Goal: Information Seeking & Learning: Learn about a topic

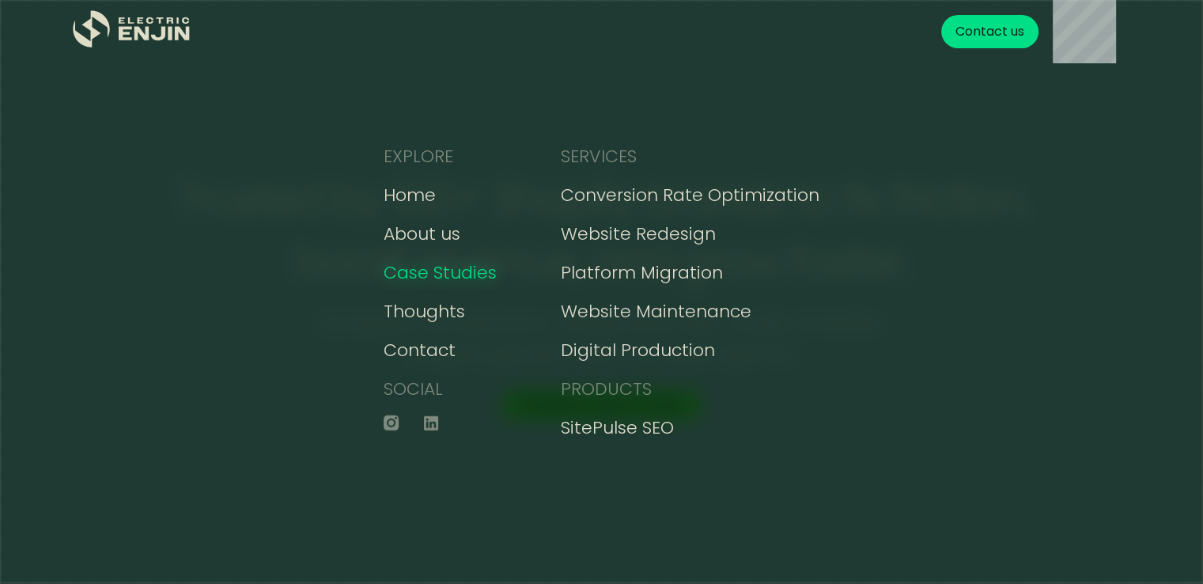
click at [438, 274] on div "Case Studies" at bounding box center [440, 272] width 113 height 26
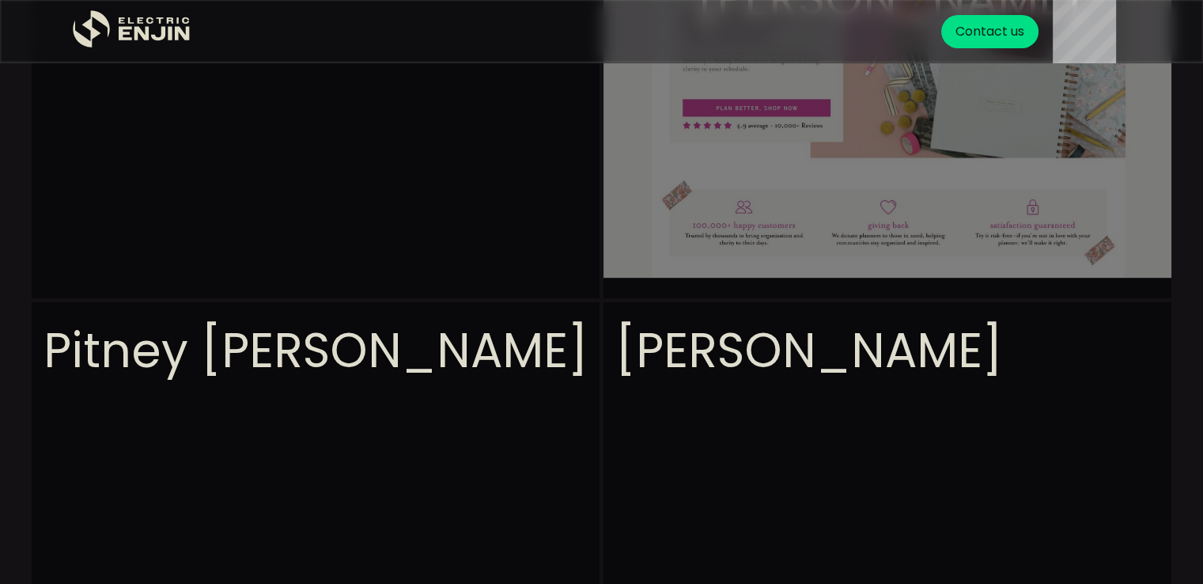
scroll to position [633, 0]
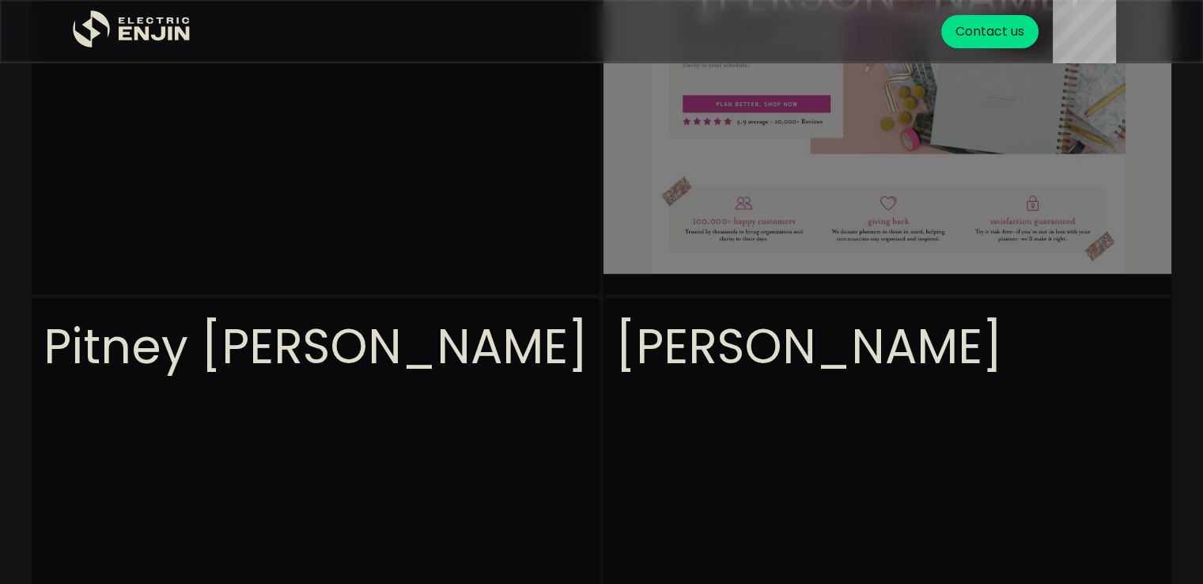
drag, startPoint x: 258, startPoint y: 179, endPoint x: 429, endPoint y: 149, distance: 174.1
drag, startPoint x: 429, startPoint y: 149, endPoint x: 344, endPoint y: 260, distance: 139.8
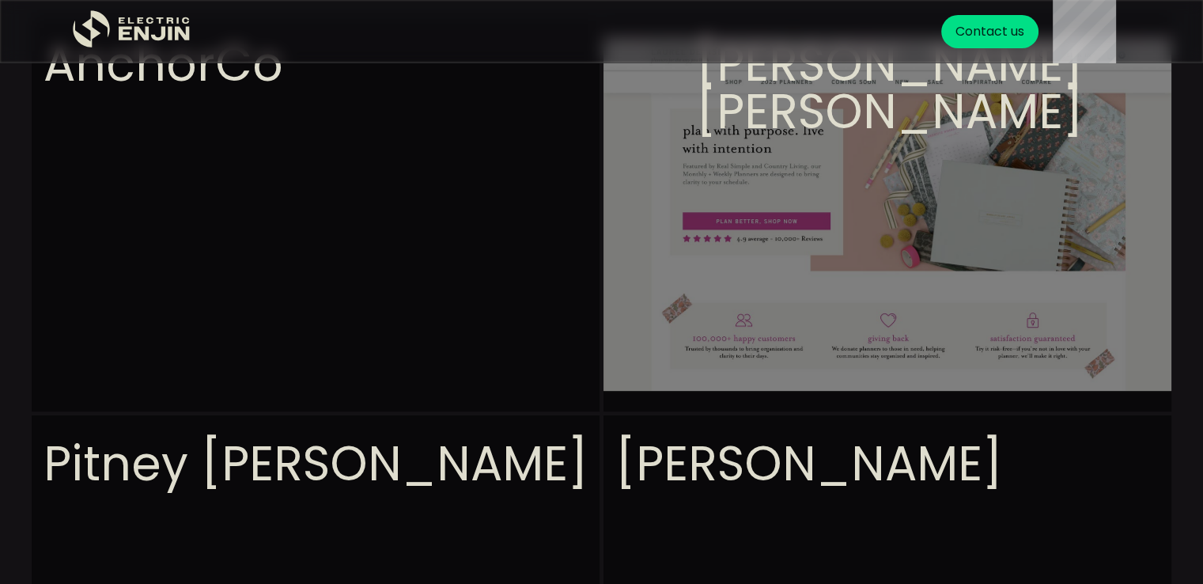
scroll to position [395, 0]
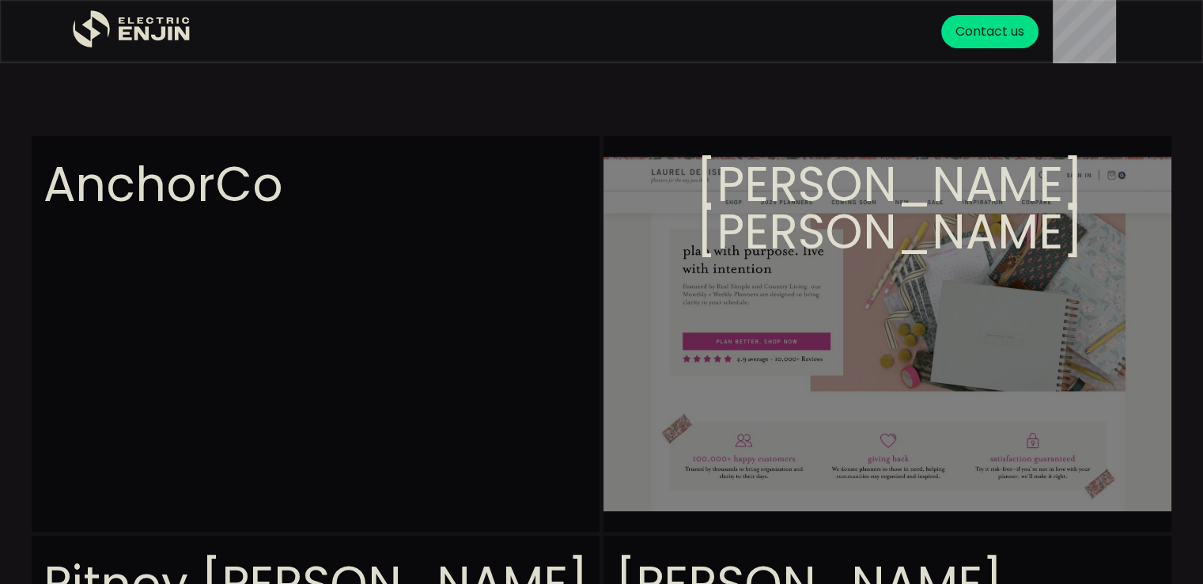
drag, startPoint x: 181, startPoint y: 182, endPoint x: 146, endPoint y: 184, distance: 35.7
drag, startPoint x: 335, startPoint y: 282, endPoint x: 346, endPoint y: 327, distance: 46.4
drag, startPoint x: 383, startPoint y: 400, endPoint x: 419, endPoint y: 399, distance: 36.4
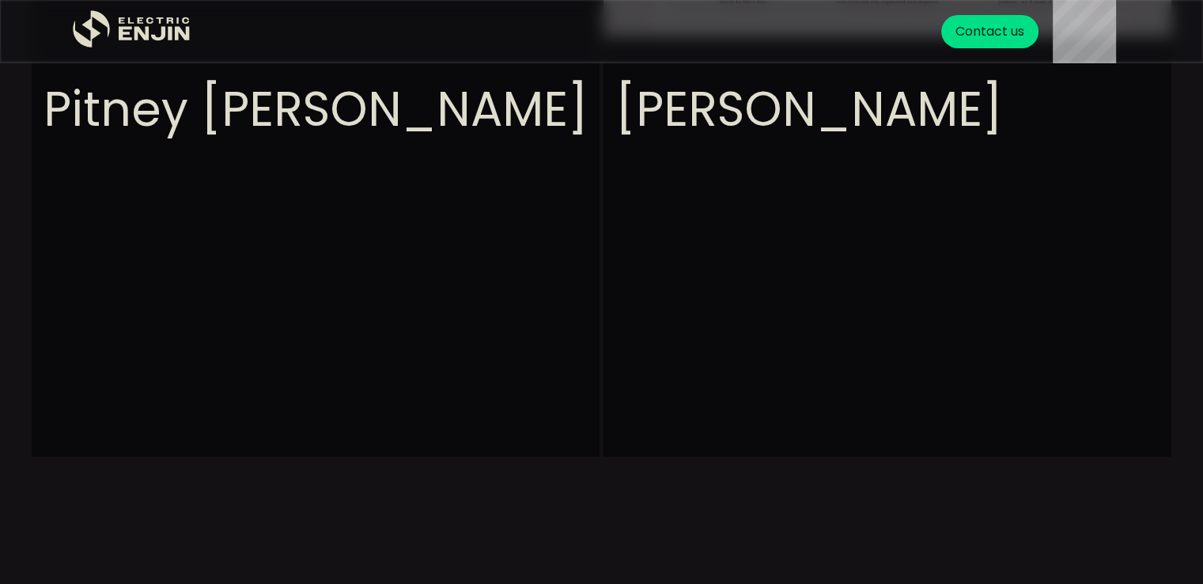
click at [784, 289] on section "View project AnchorCo View project [PERSON_NAME] [PERSON_NAME] View project Pit…" at bounding box center [601, 496] width 1203 height 1669
drag, startPoint x: 442, startPoint y: 266, endPoint x: 445, endPoint y: 289, distance: 22.4
click at [441, 267] on section "View project AnchorCo View project [PERSON_NAME] [PERSON_NAME] View project Pit…" at bounding box center [601, 496] width 1203 height 1669
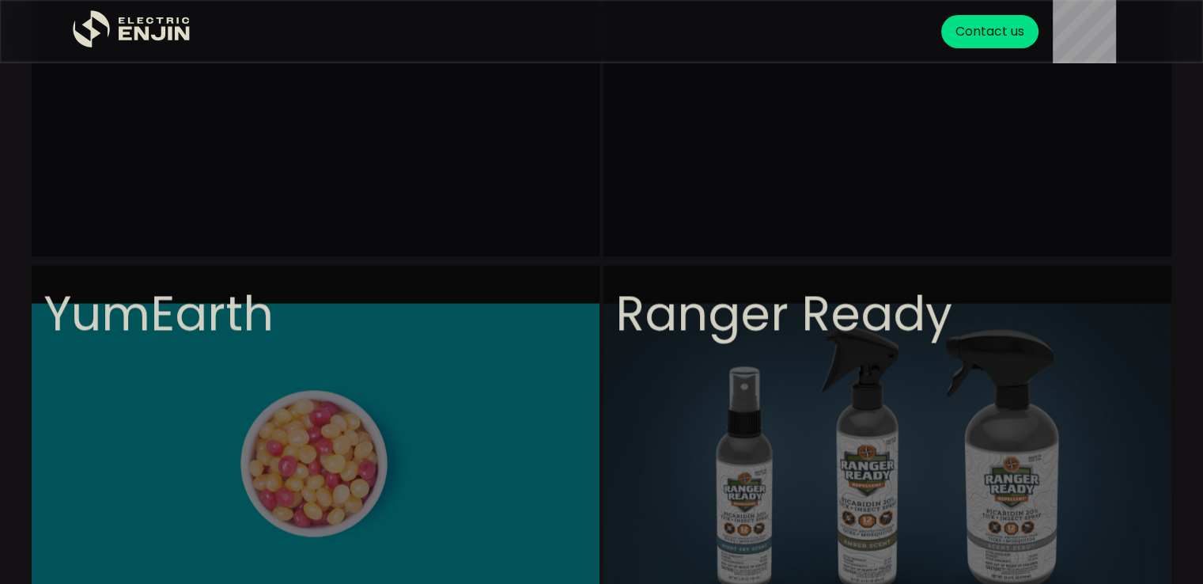
scroll to position [1186, 0]
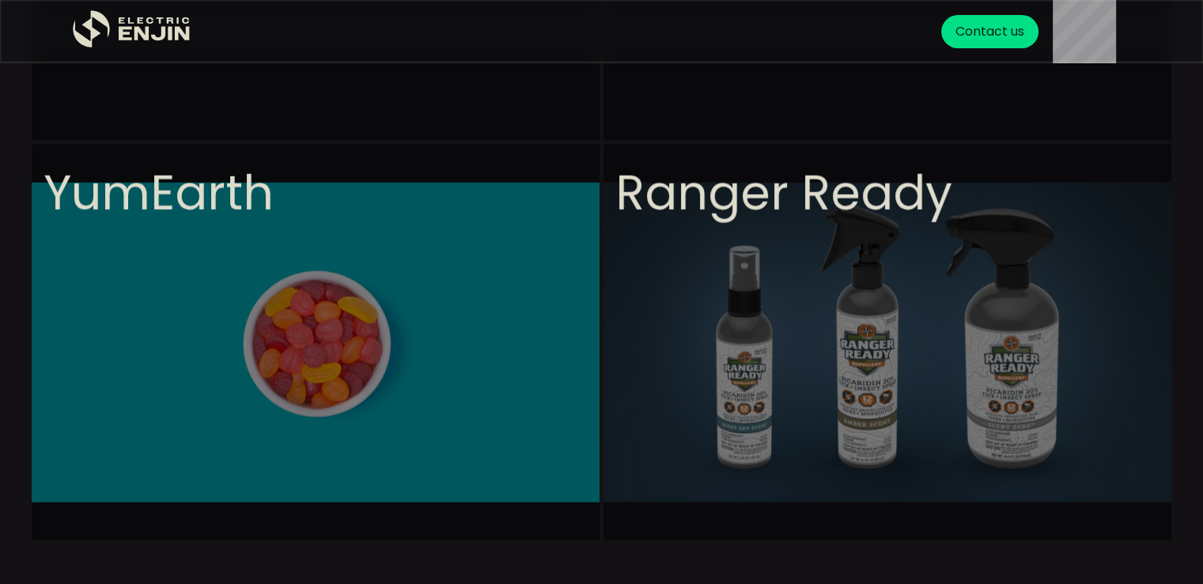
click at [468, 304] on section "View project AnchorCo View project [PERSON_NAME] [PERSON_NAME] View project Pit…" at bounding box center [601, 179] width 1203 height 1669
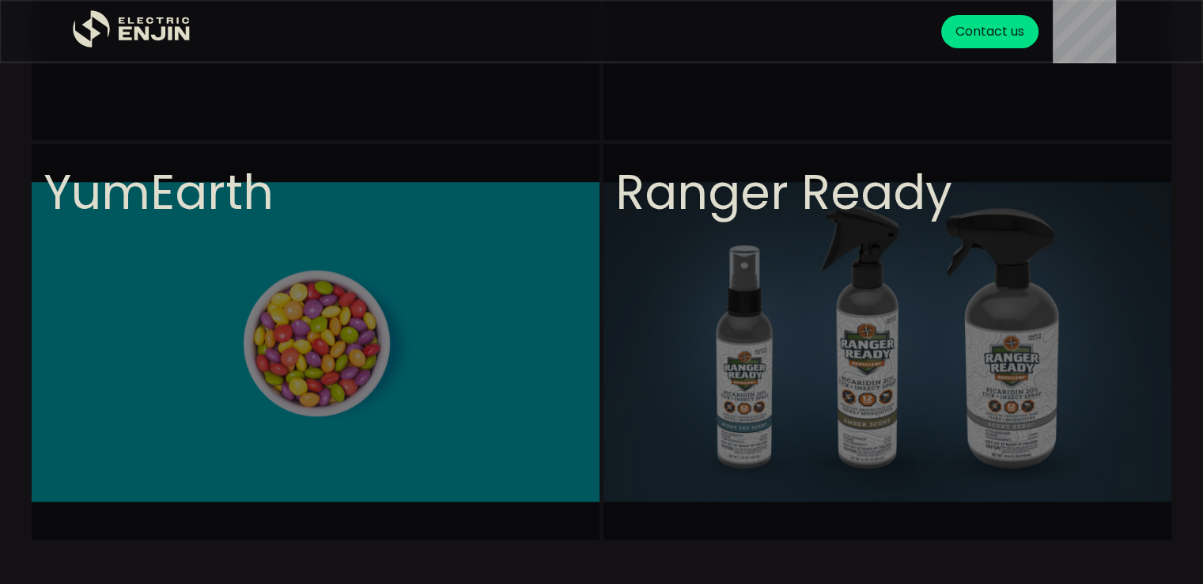
click at [744, 264] on section "View project AnchorCo View project [PERSON_NAME] [PERSON_NAME] View project Pit…" at bounding box center [601, 179] width 1203 height 1669
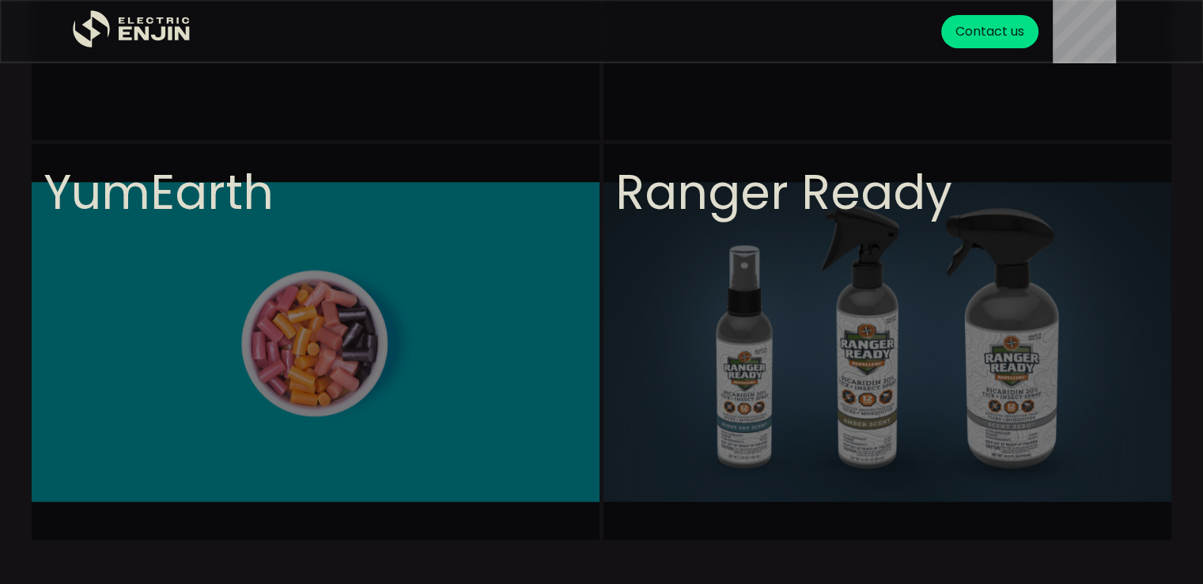
drag, startPoint x: 742, startPoint y: 214, endPoint x: 776, endPoint y: 184, distance: 44.9
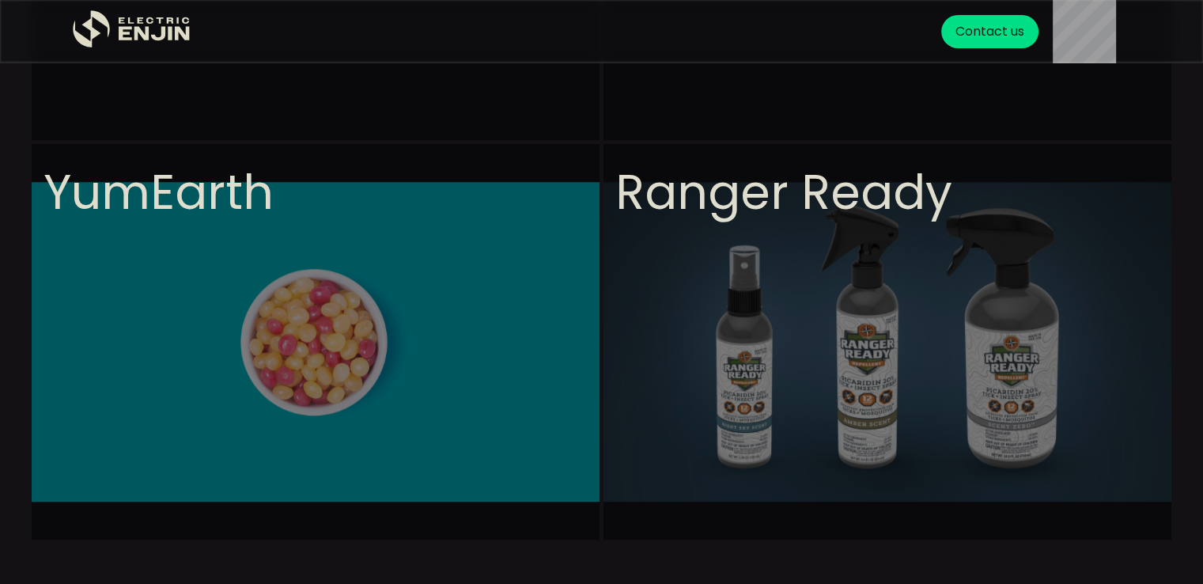
click at [743, 210] on section "View project AnchorCo View project [PERSON_NAME] [PERSON_NAME] View project Pit…" at bounding box center [601, 179] width 1203 height 1669
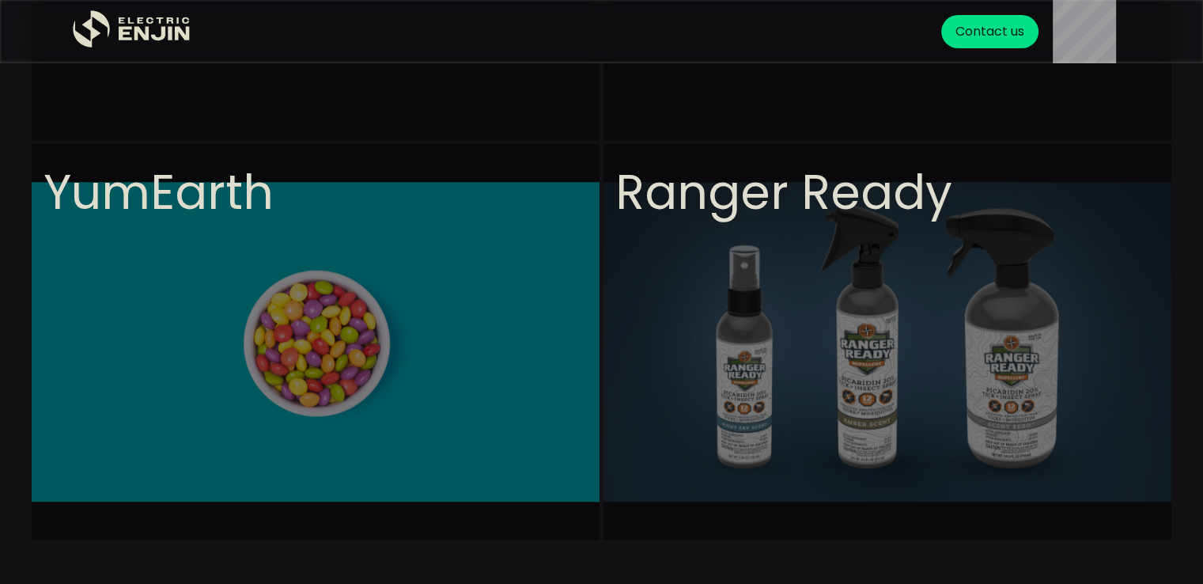
drag, startPoint x: 776, startPoint y: 184, endPoint x: 932, endPoint y: 197, distance: 157.1
click at [790, 184] on section "View project AnchorCo View project [PERSON_NAME] [PERSON_NAME] View project Pit…" at bounding box center [601, 179] width 1203 height 1669
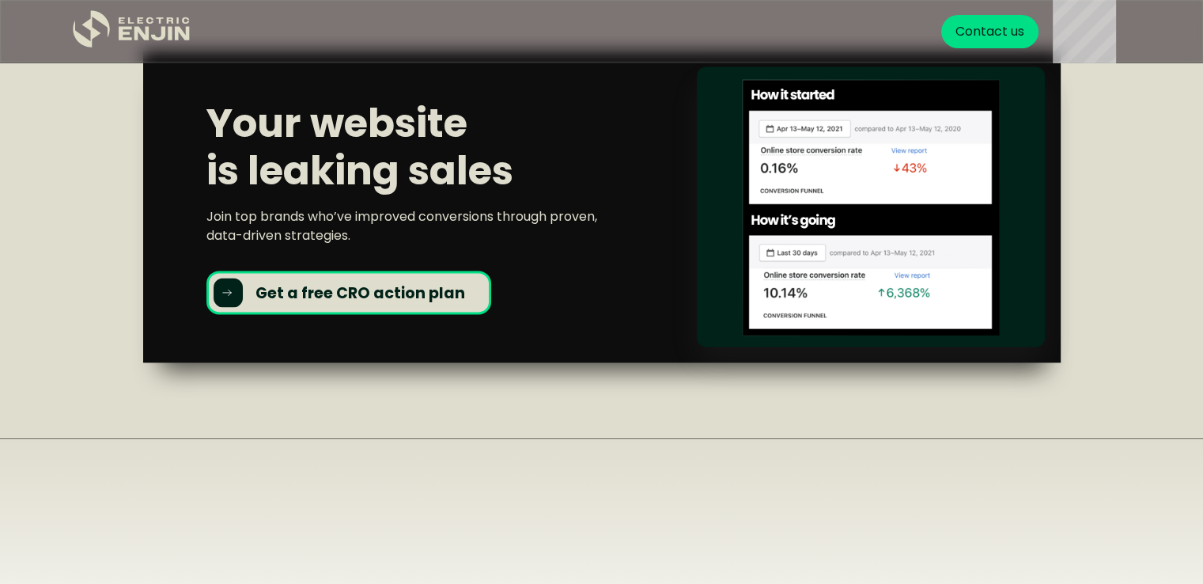
scroll to position [2372, 0]
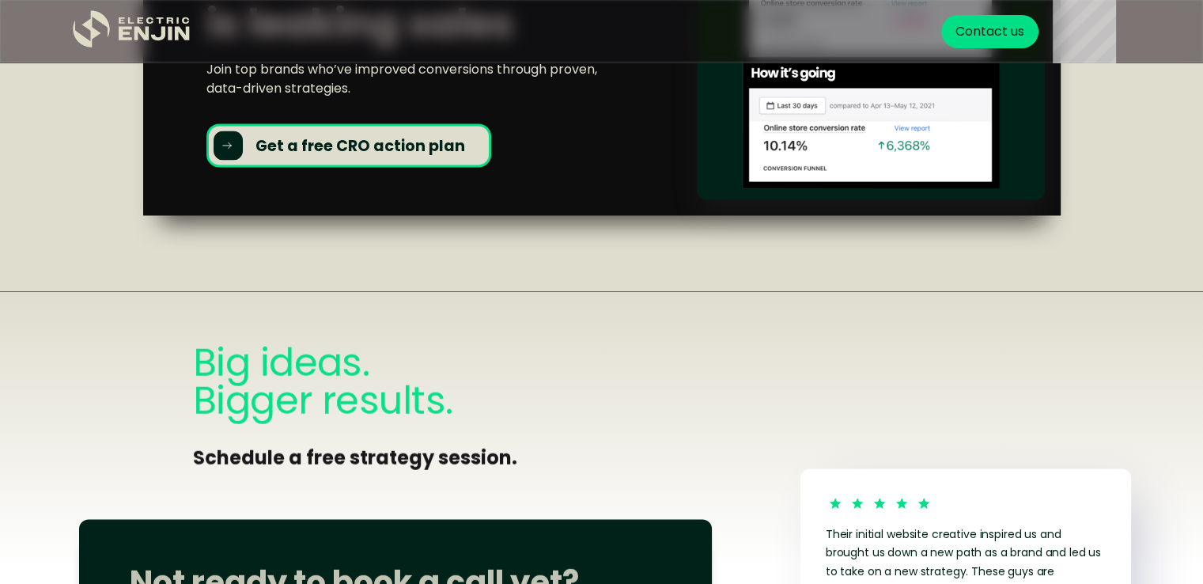
click at [595, 143] on div "Your website is leaking sales Join top brands who’ve improved conversions throu…" at bounding box center [420, 60] width 428 height 215
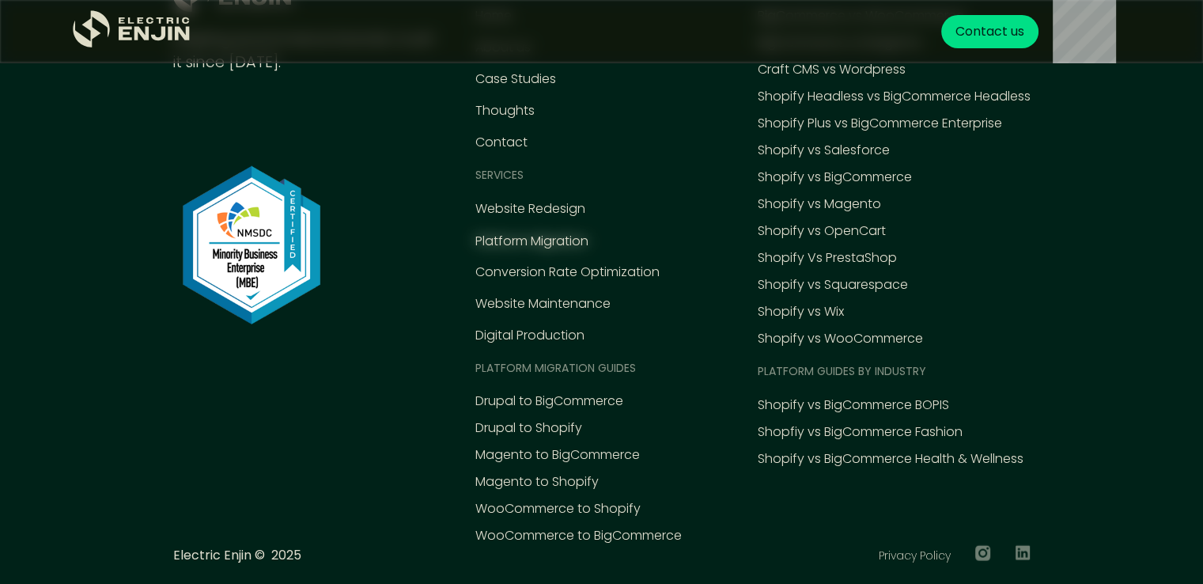
scroll to position [3907, 0]
